Goal: Task Accomplishment & Management: Complete application form

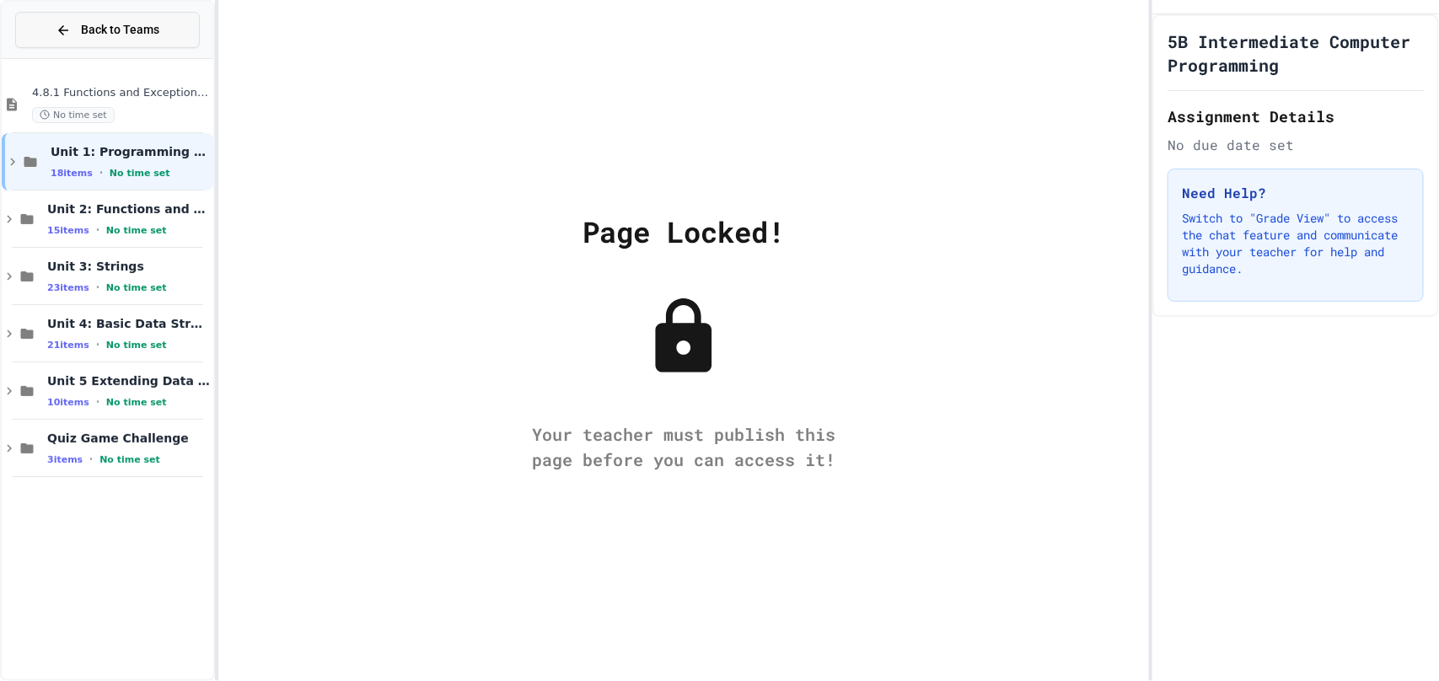
click at [112, 21] on span "Back to Teams" at bounding box center [120, 30] width 78 height 18
click at [163, 30] on button "Back to Teams" at bounding box center [107, 30] width 185 height 36
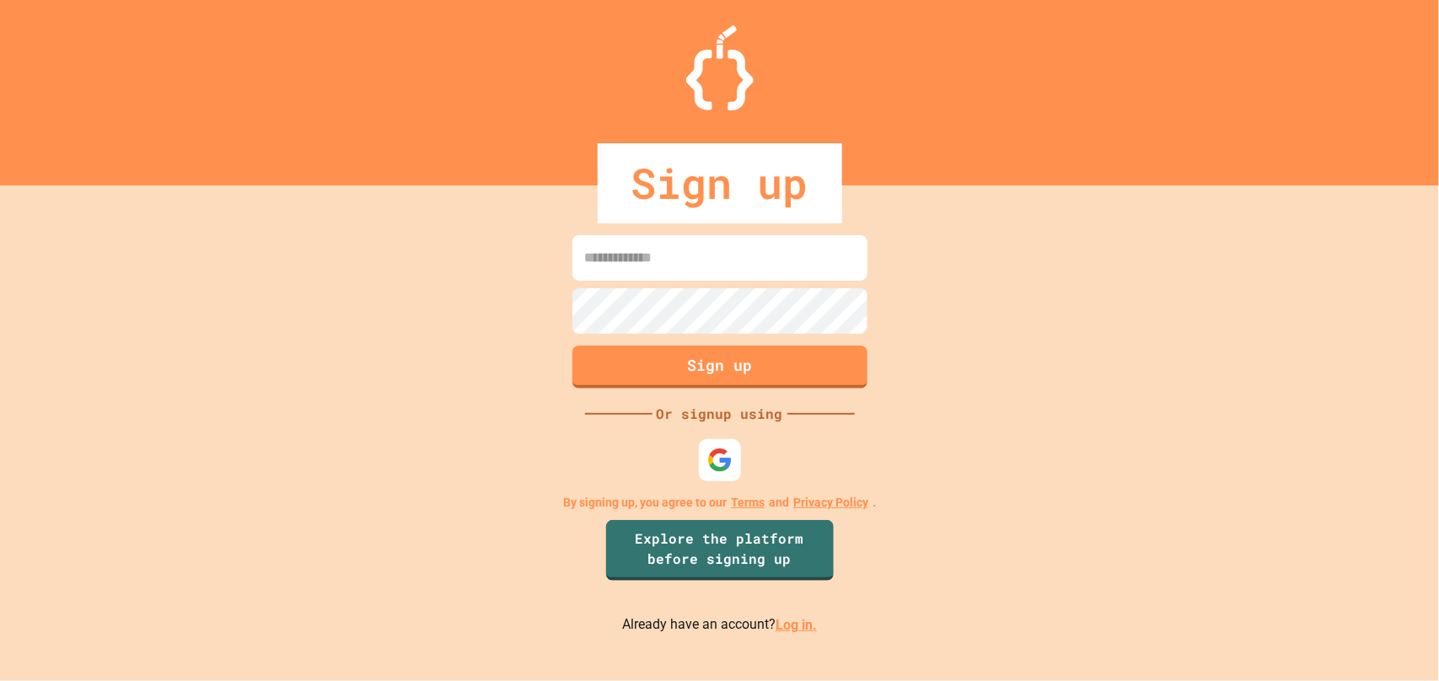
type input "**********"
click at [775, 368] on button "Sign up" at bounding box center [719, 366] width 301 height 44
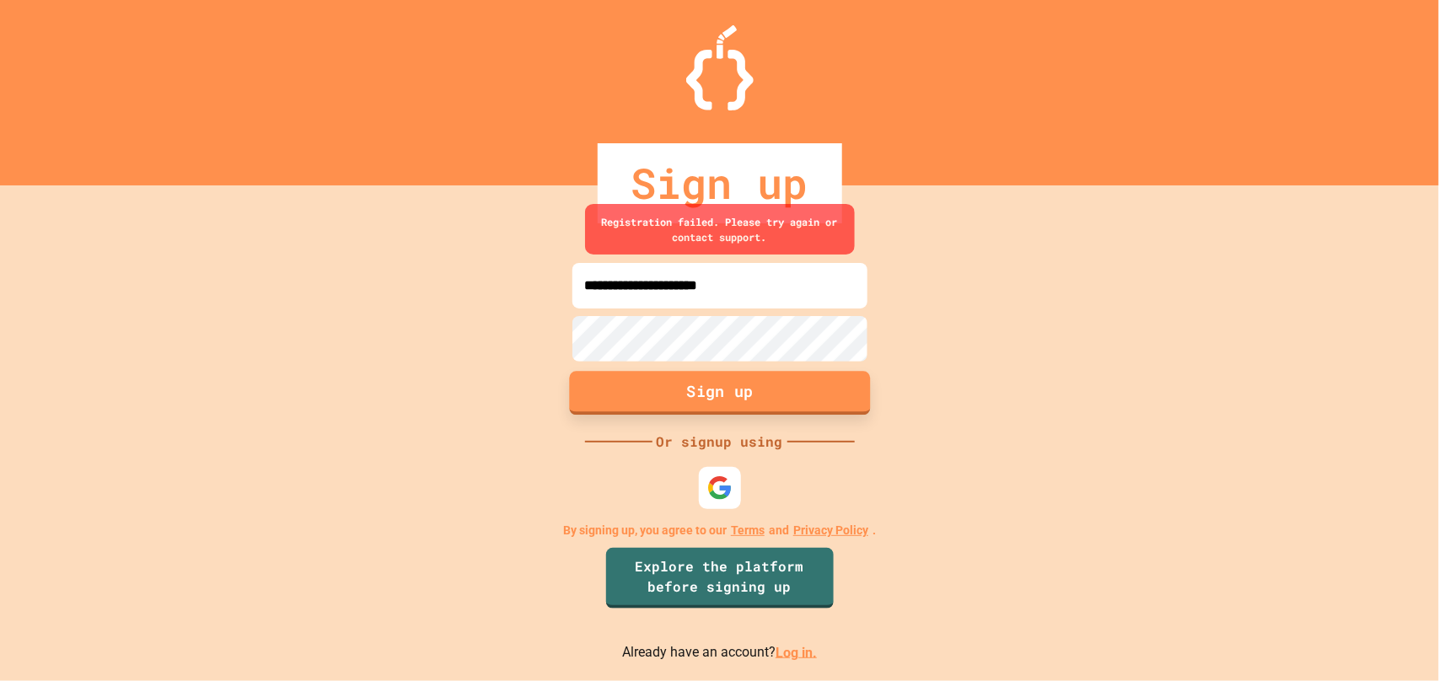
click at [740, 371] on button "Sign up" at bounding box center [719, 393] width 301 height 44
click at [713, 476] on img at bounding box center [720, 488] width 28 height 28
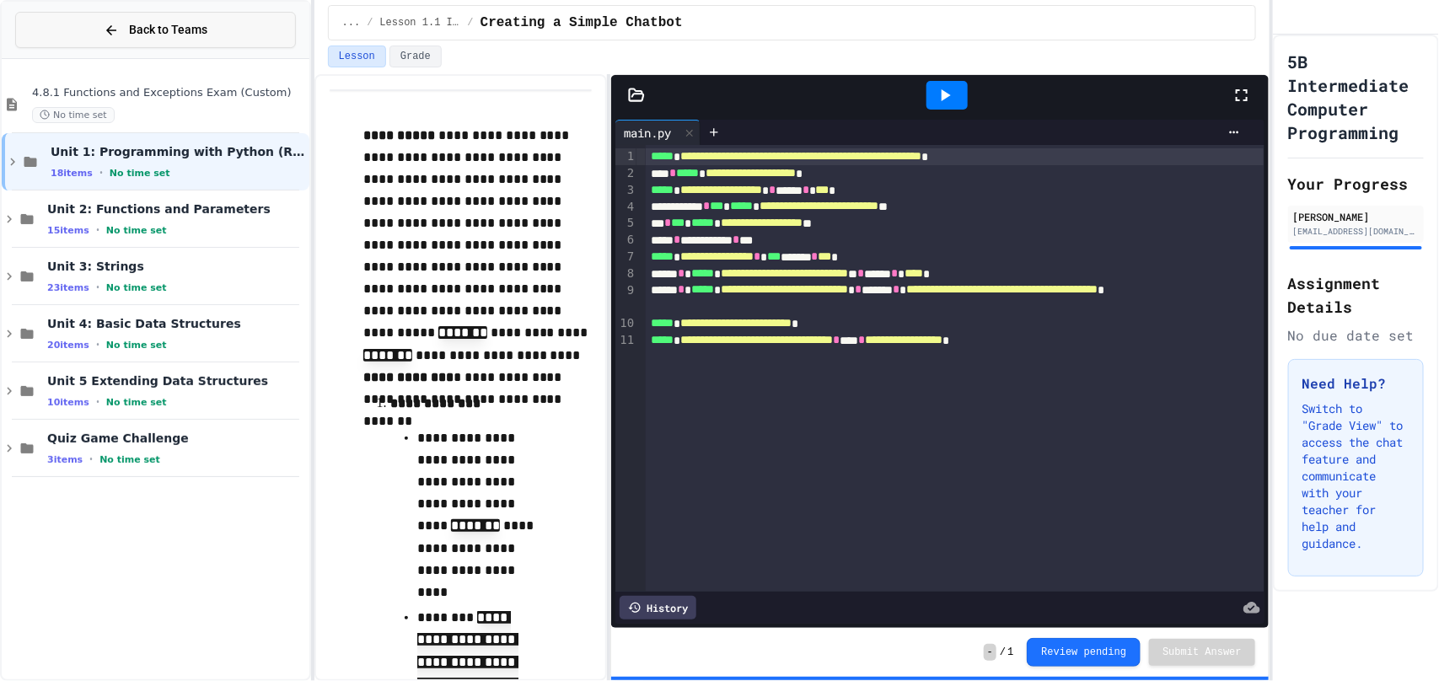
click at [126, 44] on button "Back to Teams" at bounding box center [155, 30] width 281 height 36
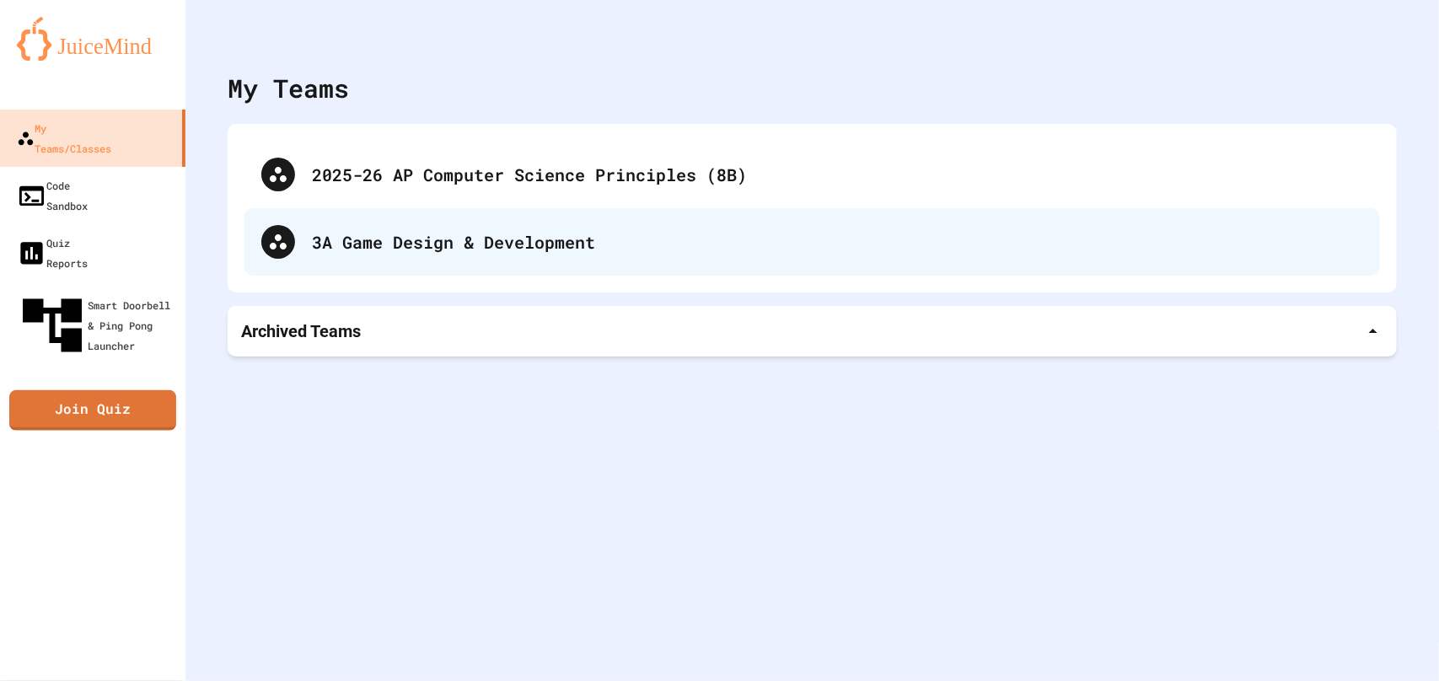
click at [479, 235] on div "3A Game Design & Development" at bounding box center [838, 241] width 1052 height 25
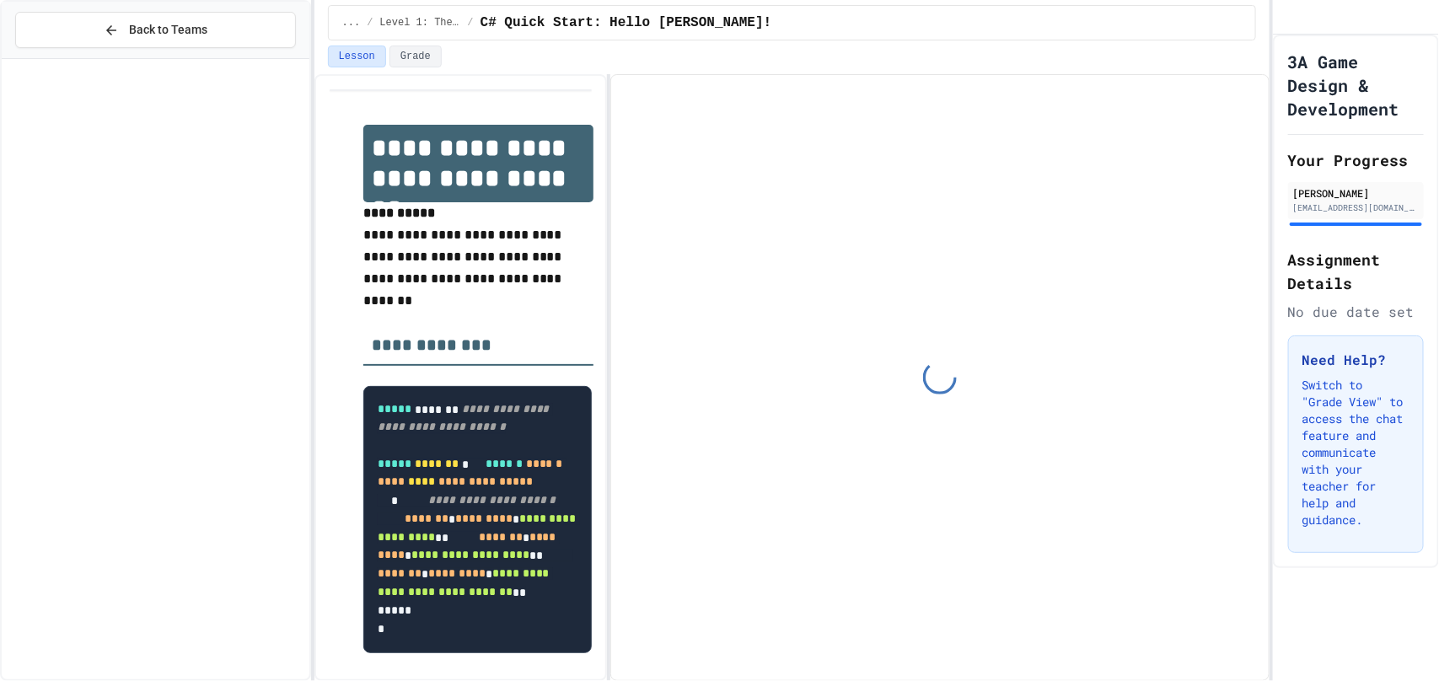
scroll to position [1705, 0]
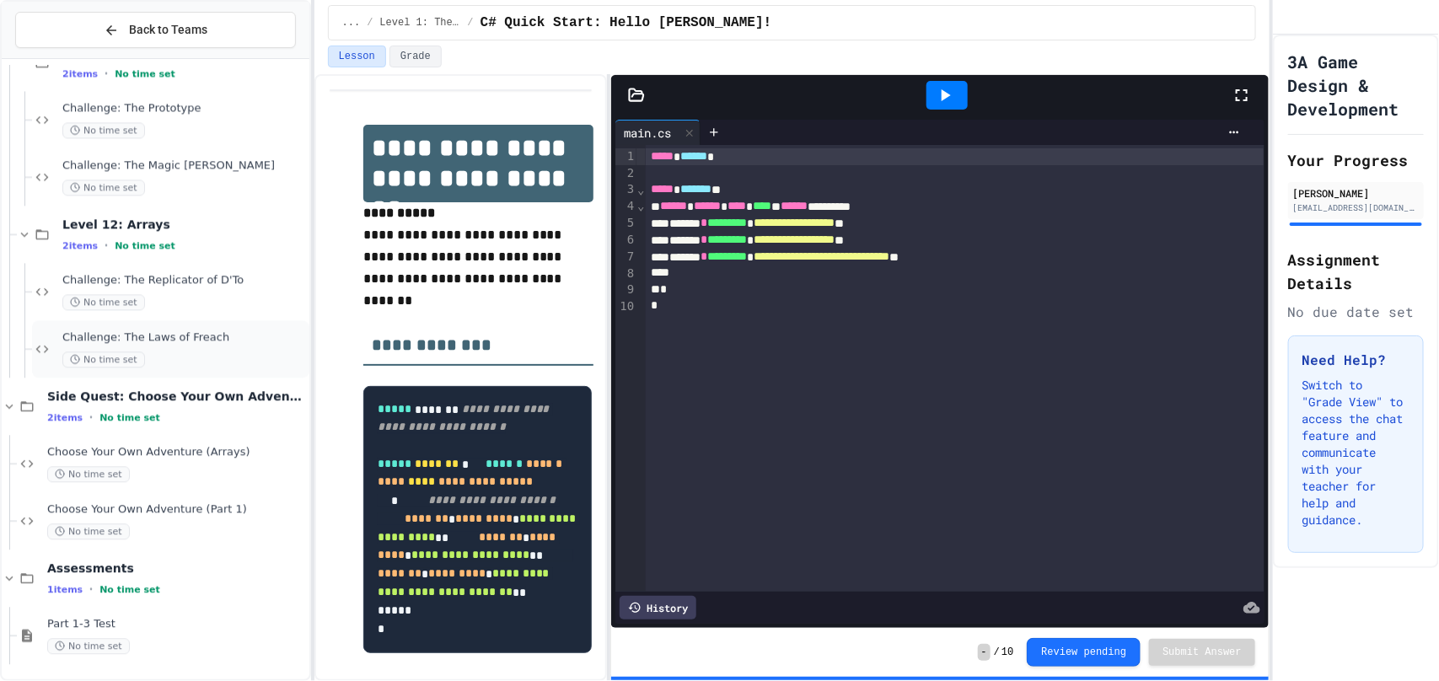
click at [175, 352] on div "No time set" at bounding box center [184, 360] width 244 height 16
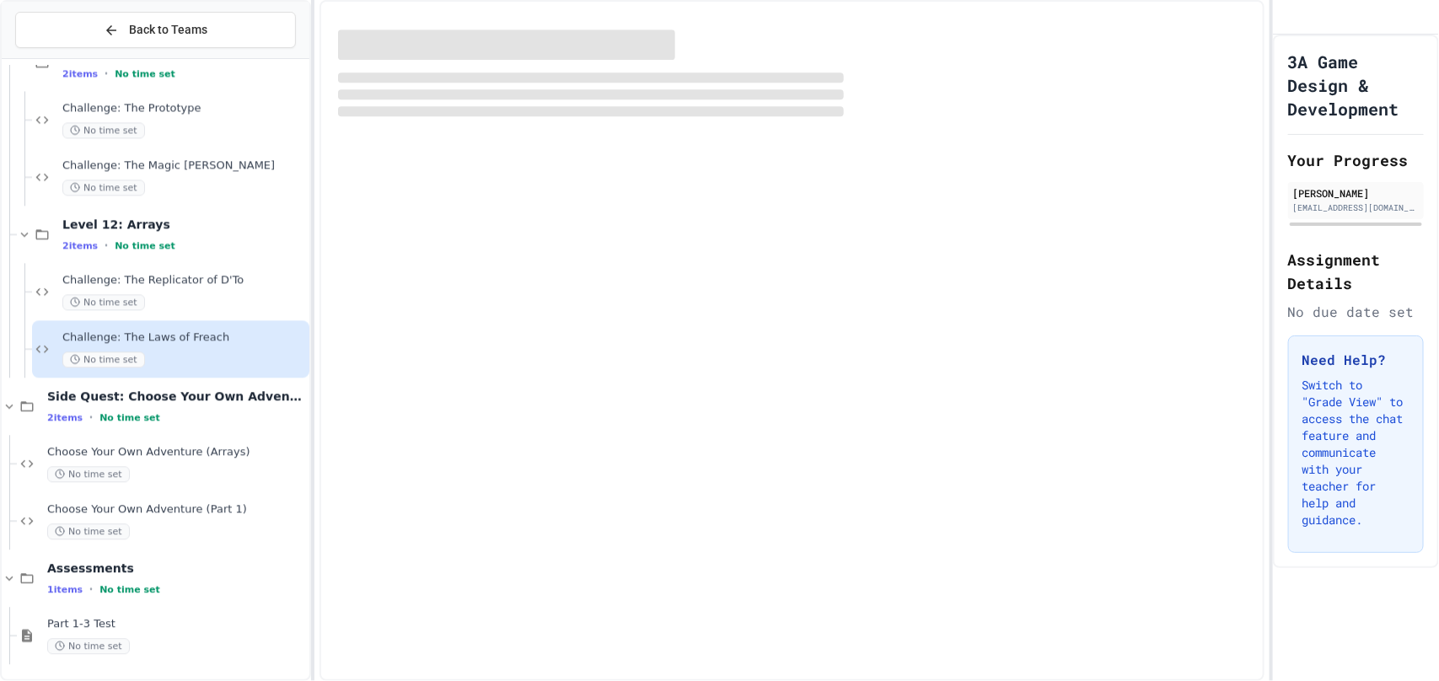
scroll to position [1685, 0]
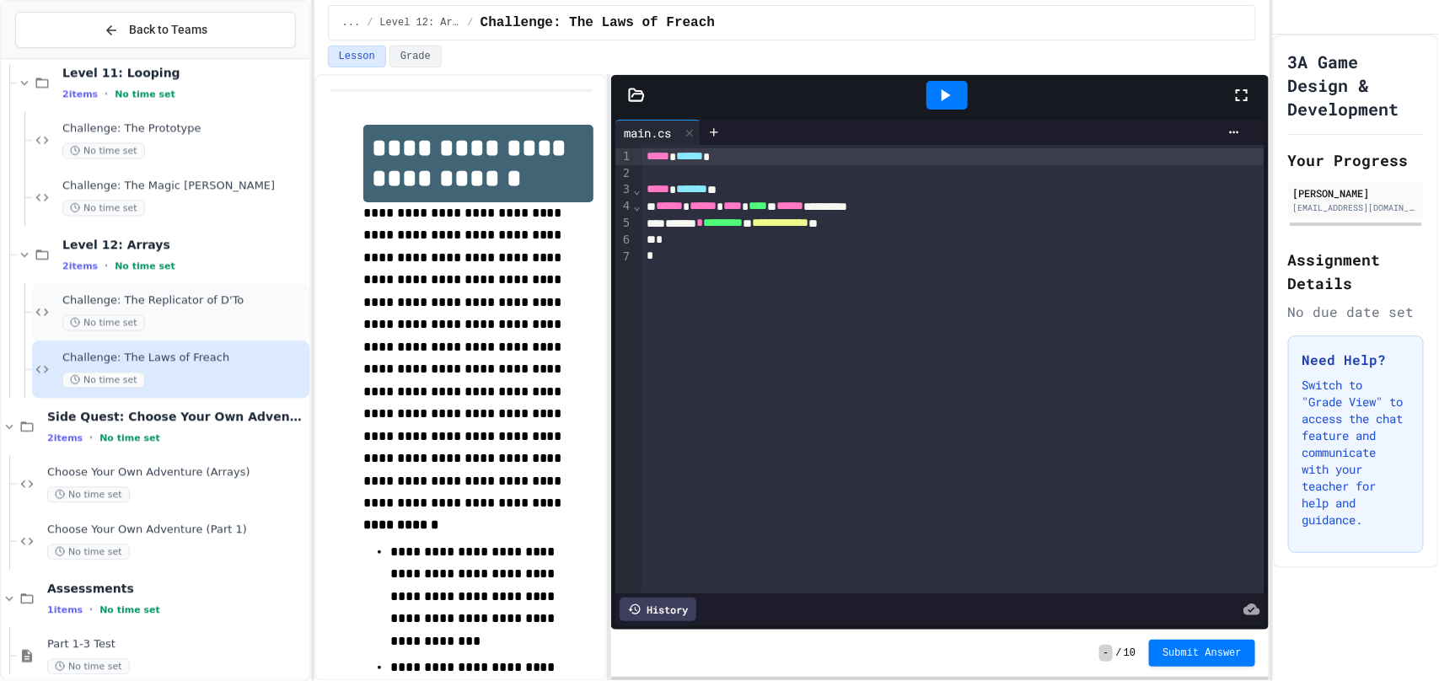
click at [223, 300] on span "Challenge: The Replicator of D'To" at bounding box center [184, 300] width 244 height 14
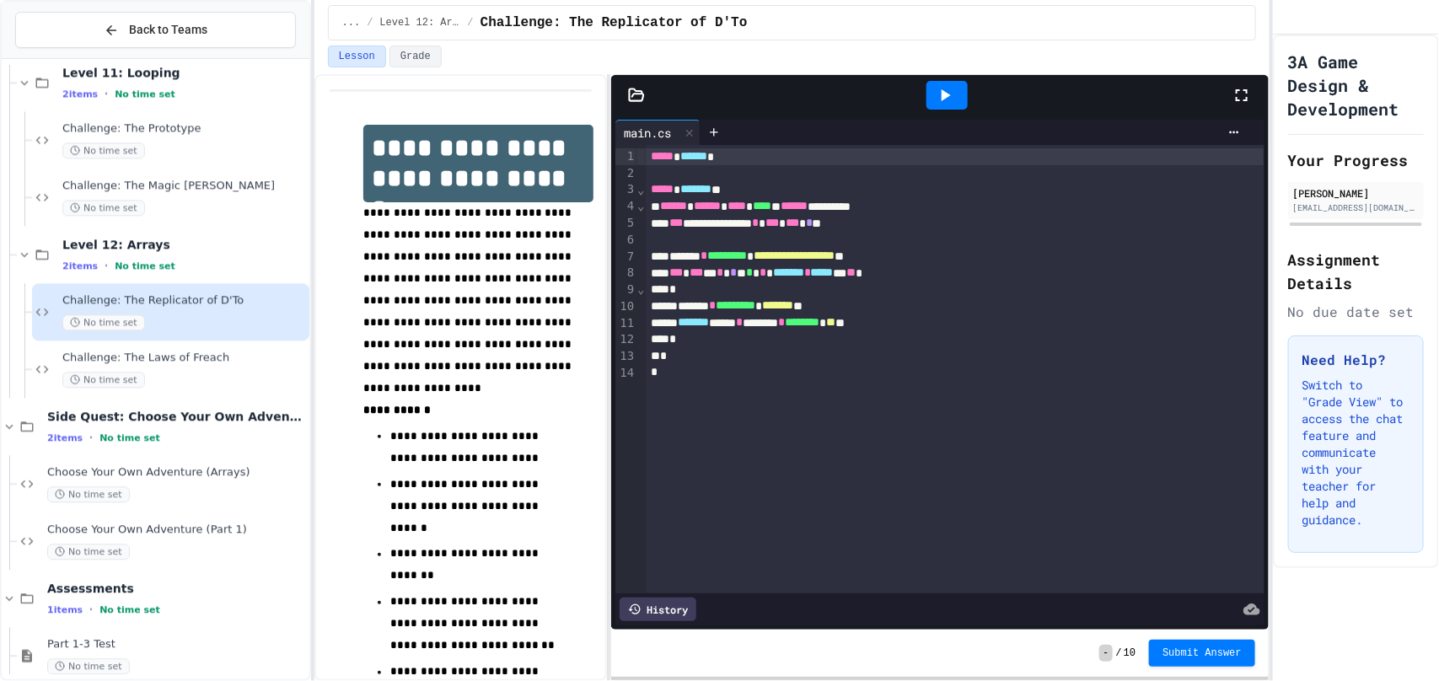
click at [904, 95] on div at bounding box center [946, 96] width 569 height 46
click at [955, 98] on div at bounding box center [947, 95] width 41 height 29
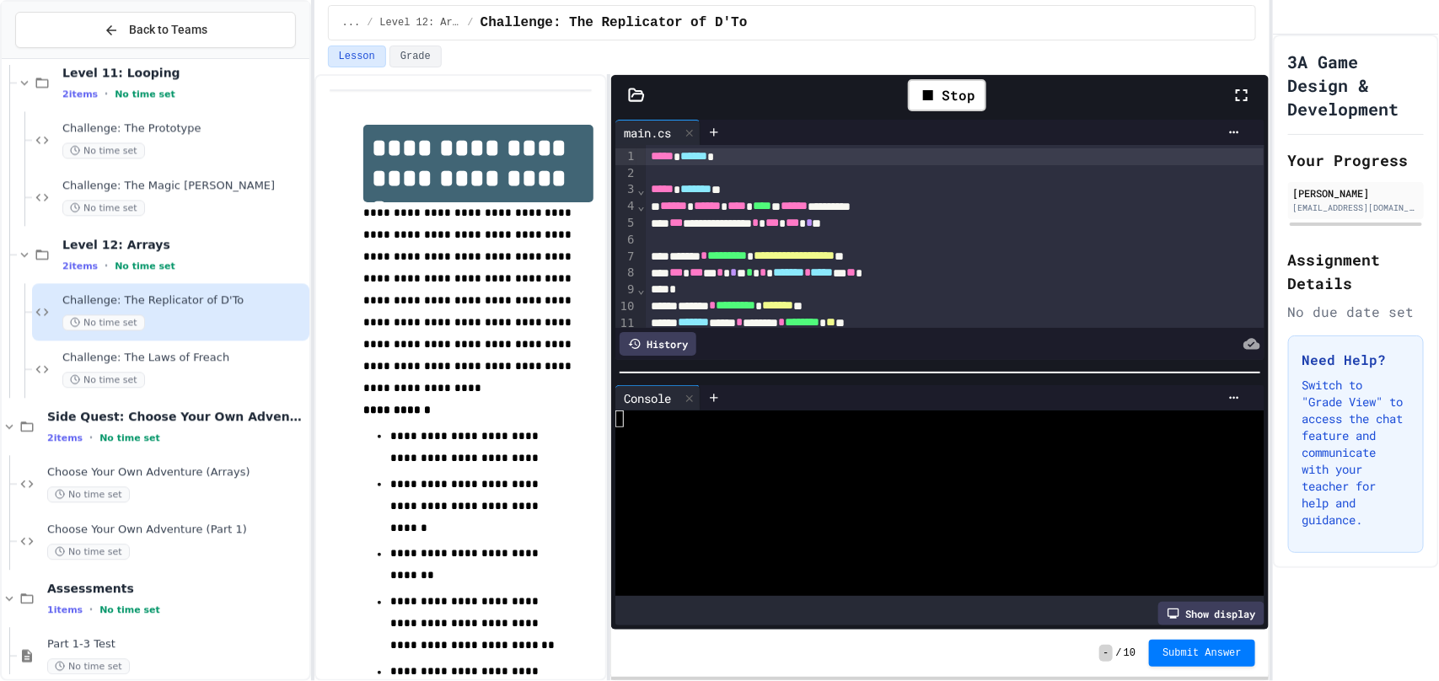
scroll to position [14, 0]
